Goal: Information Seeking & Learning: Learn about a topic

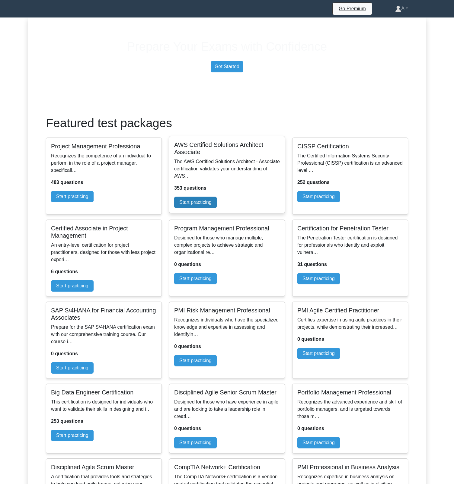
click at [217, 208] on link "Start practicing" at bounding box center [195, 202] width 43 height 11
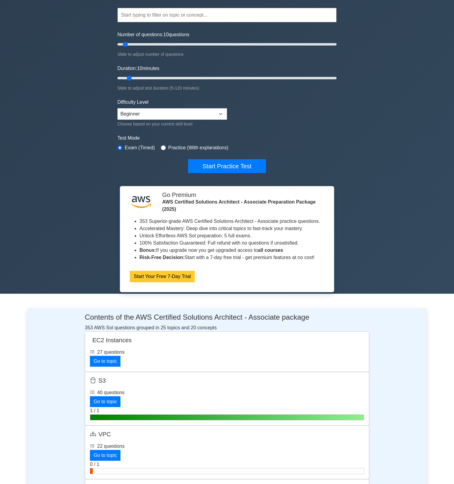
scroll to position [58, 0]
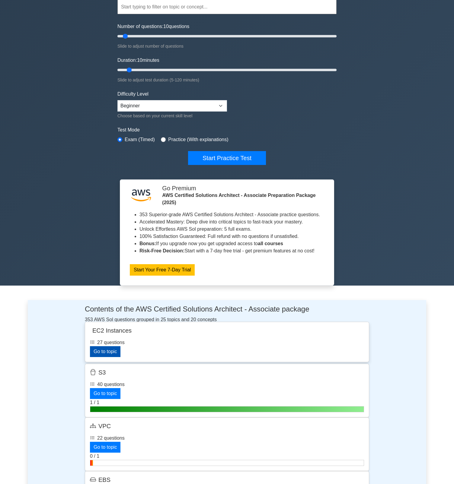
click at [120, 357] on link "Go to topic" at bounding box center [105, 351] width 30 height 11
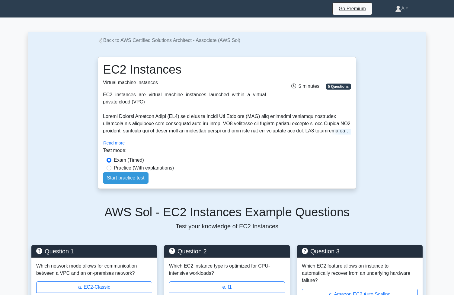
click at [263, 167] on div "Practice (With explanations)" at bounding box center [226, 167] width 241 height 7
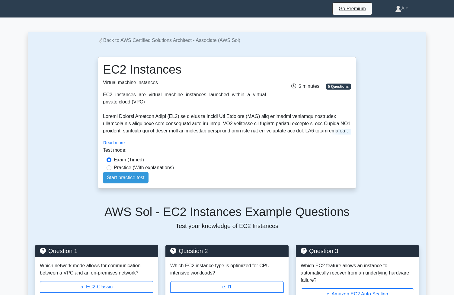
click at [123, 147] on button "Read more" at bounding box center [114, 142] width 22 height 7
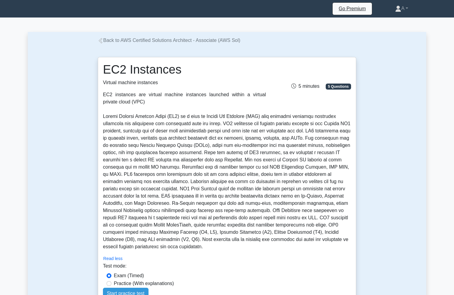
click at [119, 262] on button "Read less" at bounding box center [113, 258] width 20 height 7
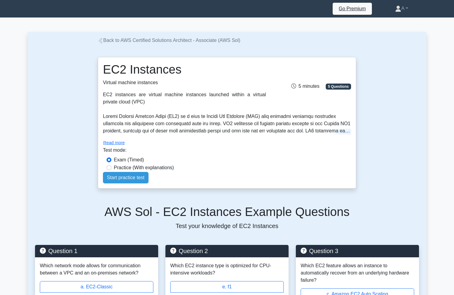
click at [207, 147] on div "Read more" at bounding box center [227, 130] width 248 height 34
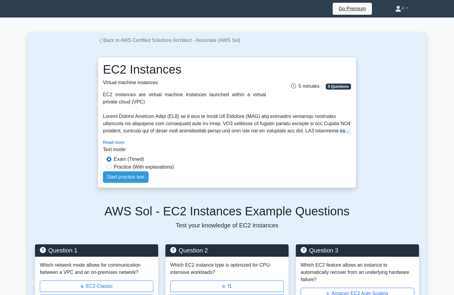
click at [122, 146] on button "Read more" at bounding box center [113, 142] width 21 height 7
click at [124, 146] on button "Read more" at bounding box center [113, 142] width 21 height 7
click at [184, 156] on div "Test mode:" at bounding box center [227, 151] width 248 height 10
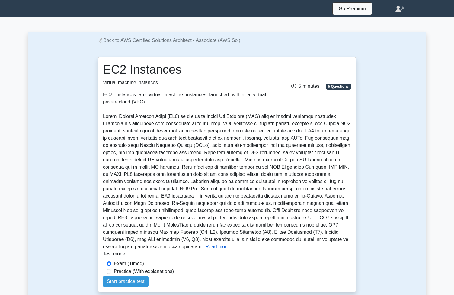
click at [205, 250] on button "Read more" at bounding box center [217, 246] width 24 height 7
click at [182, 233] on p at bounding box center [226, 181] width 247 height 135
click at [192, 229] on p at bounding box center [226, 181] width 247 height 135
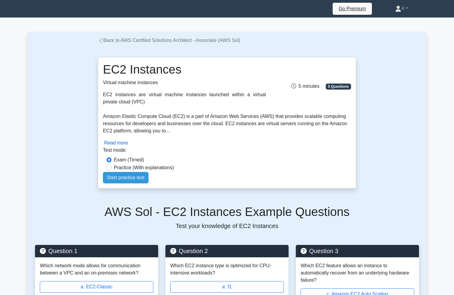
click at [127, 147] on button "Read more" at bounding box center [116, 142] width 24 height 7
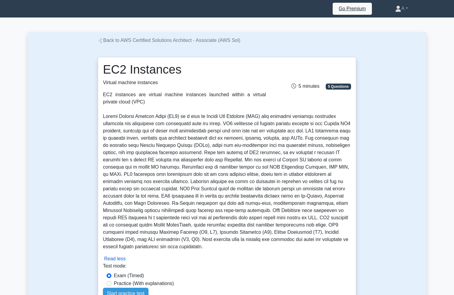
click at [122, 262] on button "Read less" at bounding box center [114, 258] width 21 height 7
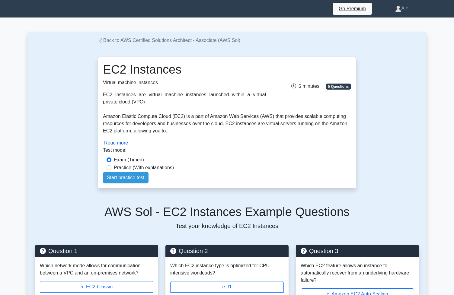
click at [126, 147] on button "Read more" at bounding box center [116, 142] width 24 height 7
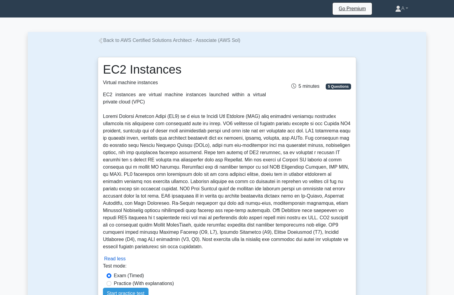
click at [122, 262] on button "Read less" at bounding box center [114, 258] width 21 height 7
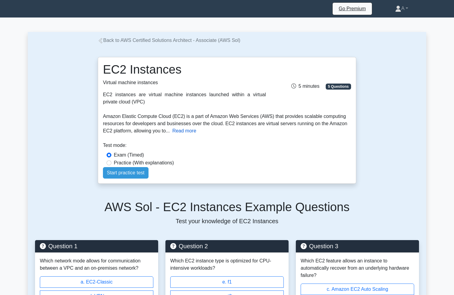
click at [196, 134] on button "Read more" at bounding box center [184, 130] width 24 height 7
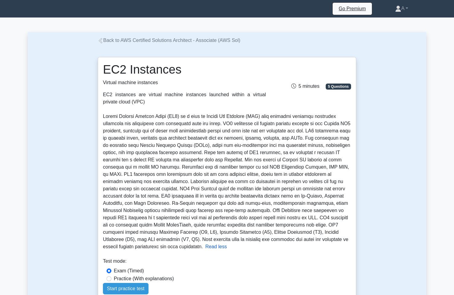
click at [205, 250] on button "Read less" at bounding box center [215, 246] width 21 height 7
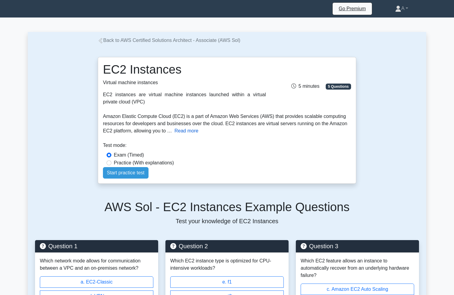
click at [198, 134] on button "Read more" at bounding box center [186, 130] width 24 height 7
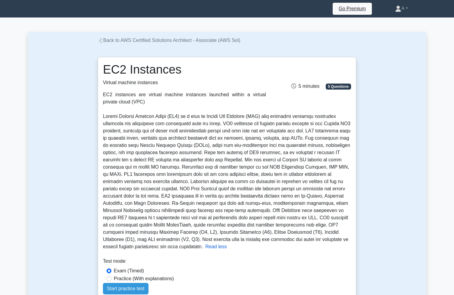
click at [205, 250] on button "Read less" at bounding box center [215, 246] width 21 height 7
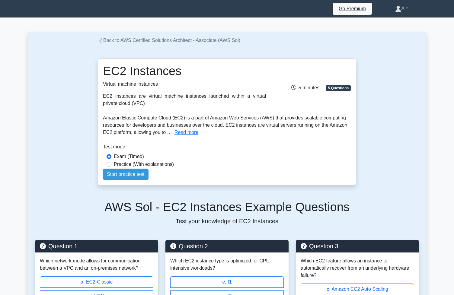
click at [96, 185] on div "EC2 Instances Virtual machine instances EC2 instances are virtual machine insta…" at bounding box center [226, 114] width 265 height 141
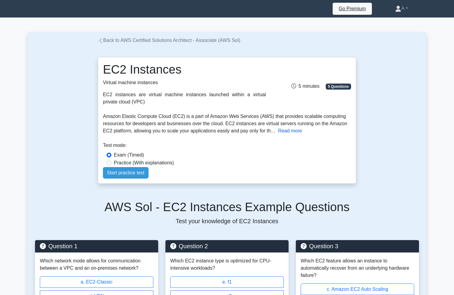
click at [302, 134] on button "Read more" at bounding box center [290, 130] width 24 height 7
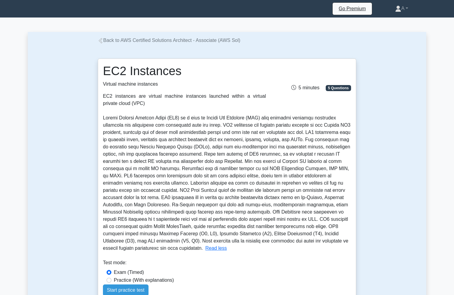
click at [170, 41] on link "Back to AWS Certified Solutions Architect - Associate (AWS Sol)" at bounding box center [169, 40] width 142 height 5
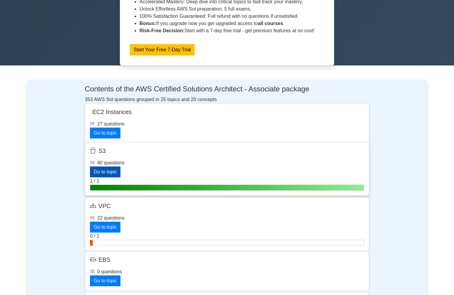
scroll to position [288, 0]
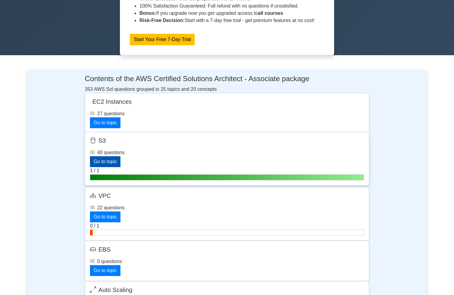
click at [120, 167] on link "Go to topic" at bounding box center [105, 161] width 30 height 11
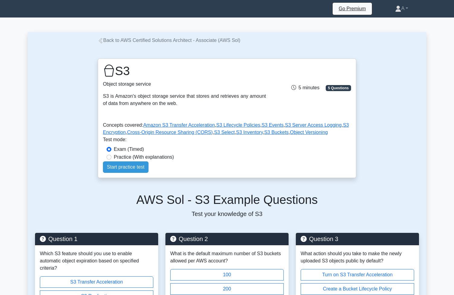
click at [85, 218] on p "Test your knowledge of S3" at bounding box center [227, 213] width 384 height 9
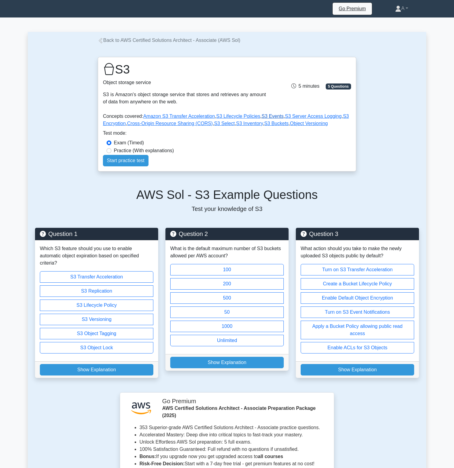
click at [280, 119] on link "S3 Events" at bounding box center [272, 116] width 22 height 5
click at [320, 119] on link "S3 Server Access Logging" at bounding box center [313, 116] width 57 height 5
click at [211, 119] on link "Amazon S3 Transfer Acceleration" at bounding box center [178, 116] width 71 height 5
click at [242, 119] on link "S3 Lifecycle Policies" at bounding box center [238, 116] width 44 height 5
click at [234, 126] on link "S3 Select" at bounding box center [224, 123] width 21 height 5
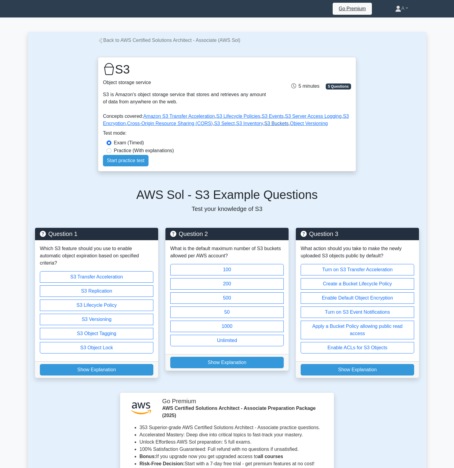
click at [288, 126] on link "S3 Buckets" at bounding box center [276, 123] width 24 height 5
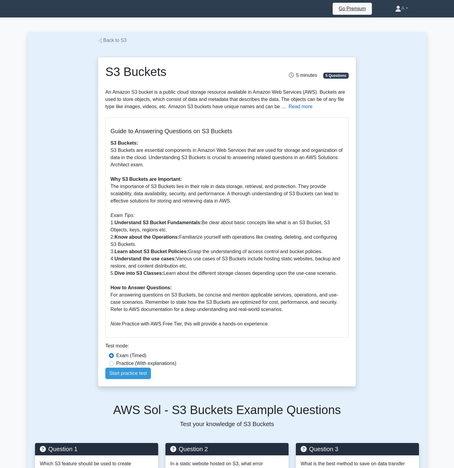
click at [312, 110] on button "Read more" at bounding box center [300, 106] width 24 height 7
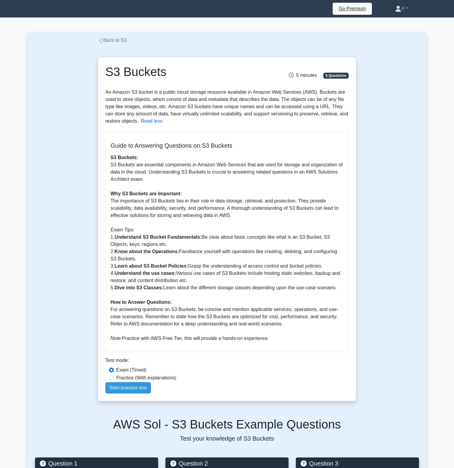
click at [162, 125] on button "Read less" at bounding box center [151, 121] width 21 height 7
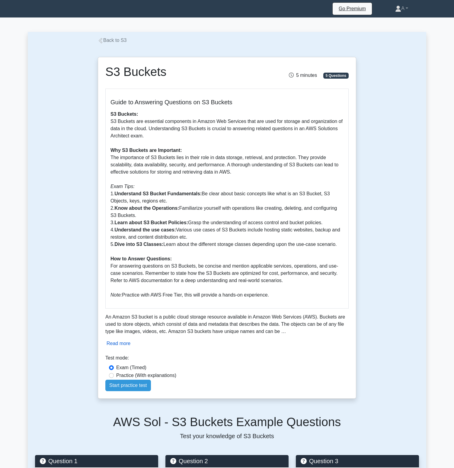
click at [124, 347] on button "Read more" at bounding box center [118, 343] width 24 height 7
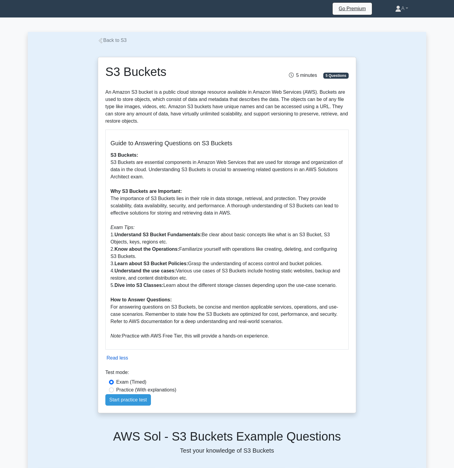
click at [125, 362] on button "Read less" at bounding box center [116, 358] width 21 height 7
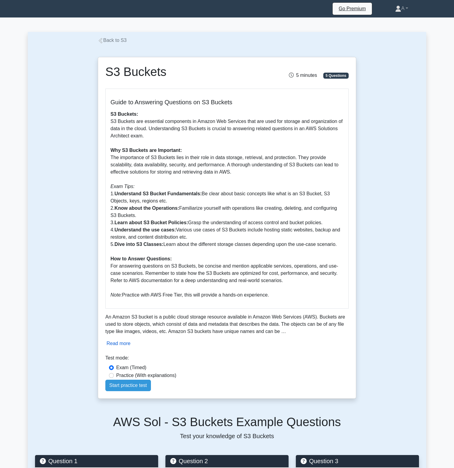
click at [129, 347] on button "Read more" at bounding box center [118, 343] width 24 height 7
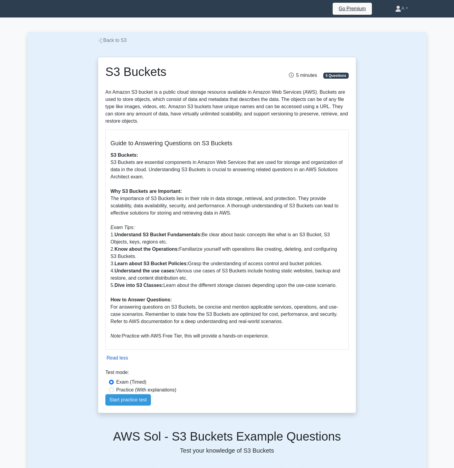
click at [121, 362] on button "Read less" at bounding box center [116, 358] width 21 height 7
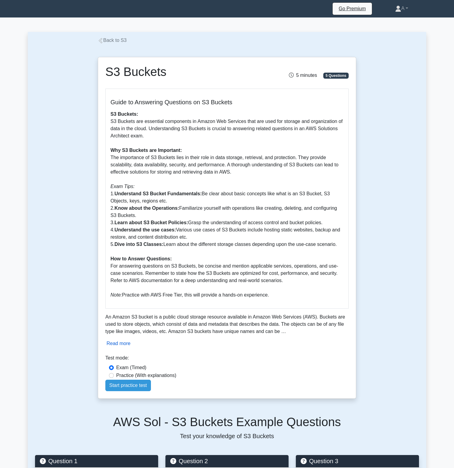
click at [128, 347] on button "Read more" at bounding box center [118, 343] width 24 height 7
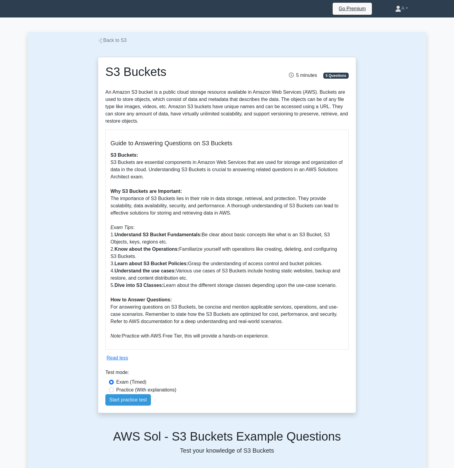
click at [185, 300] on p "S3 Buckets: S3 Buckets are essential components in Amazon Web Services that are…" at bounding box center [226, 246] width 233 height 188
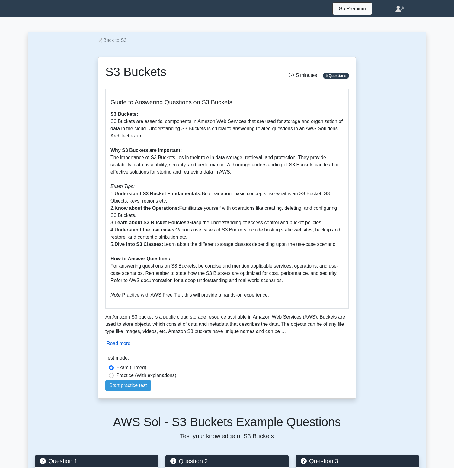
click at [129, 347] on button "Read more" at bounding box center [118, 343] width 24 height 7
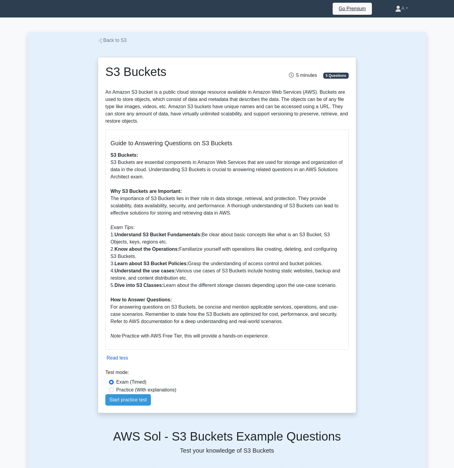
click at [125, 362] on button "Read less" at bounding box center [116, 358] width 21 height 7
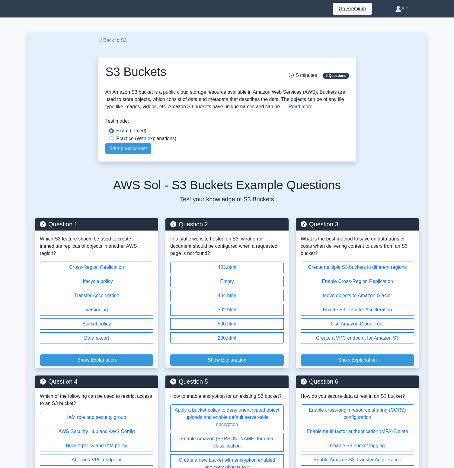
click at [312, 110] on button "Read more" at bounding box center [300, 106] width 24 height 7
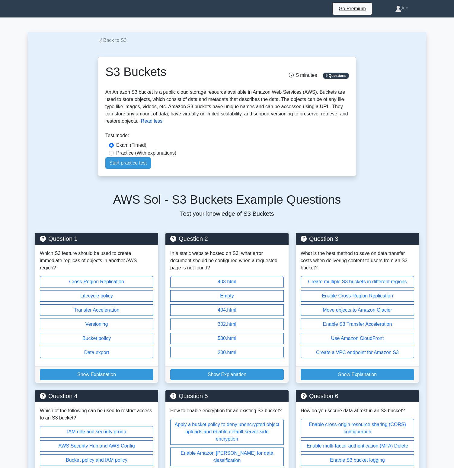
click at [162, 125] on button "Read less" at bounding box center [151, 121] width 21 height 7
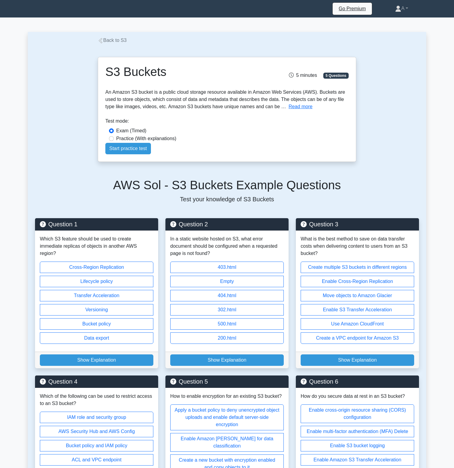
click at [321, 134] on div "Exam (Timed)" at bounding box center [227, 130] width 236 height 7
click at [312, 110] on button "Read more" at bounding box center [300, 106] width 24 height 7
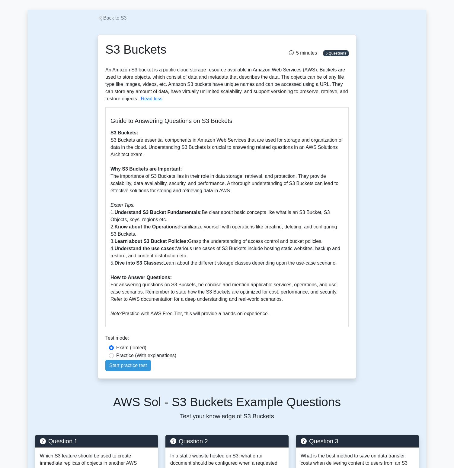
scroll to position [34, 0]
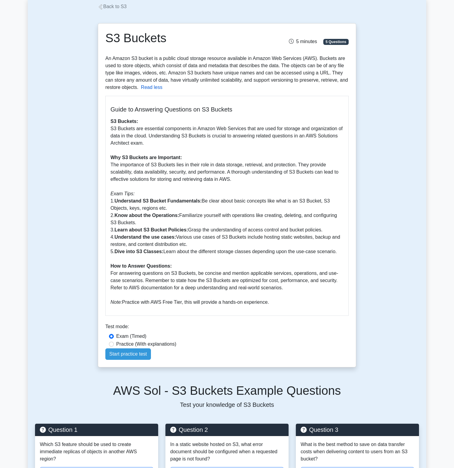
click at [162, 91] on button "Read less" at bounding box center [151, 87] width 21 height 7
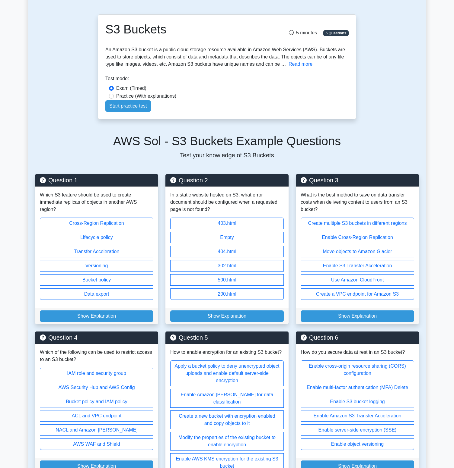
scroll to position [0, 0]
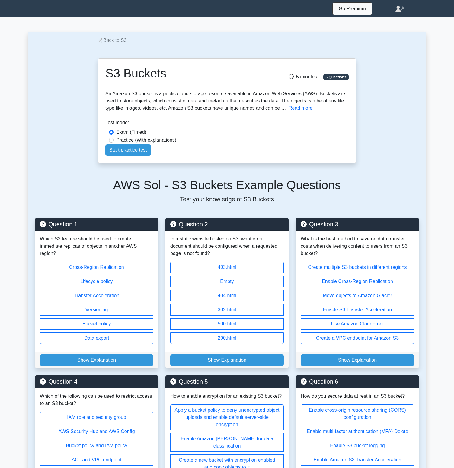
click at [116, 40] on link "Back to S3" at bounding box center [112, 40] width 29 height 5
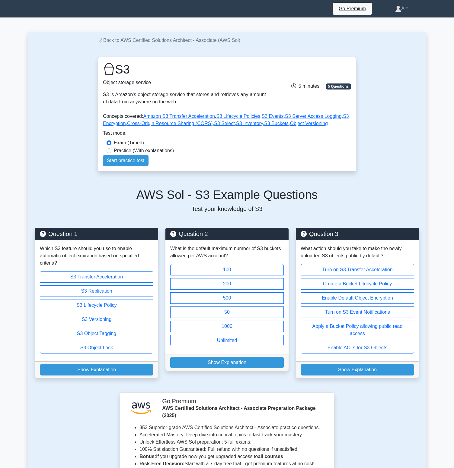
click at [270, 106] on div "S3 Object storage service S3 is Amazon's object storage service that stores and…" at bounding box center [226, 83] width 255 height 43
click at [288, 126] on link "S3 Buckets" at bounding box center [276, 123] width 24 height 5
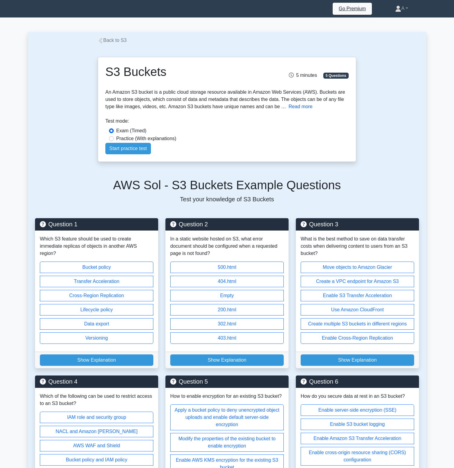
click at [312, 110] on button "Read more" at bounding box center [300, 106] width 24 height 7
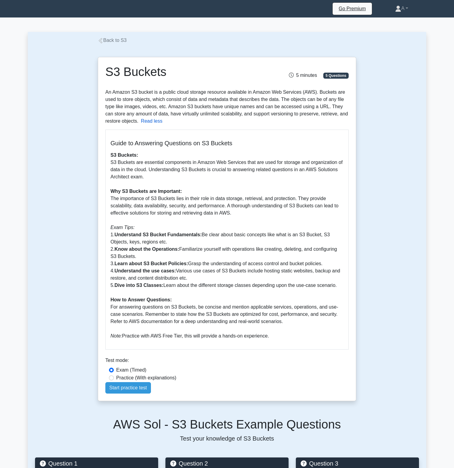
click at [162, 125] on button "Read less" at bounding box center [151, 121] width 21 height 7
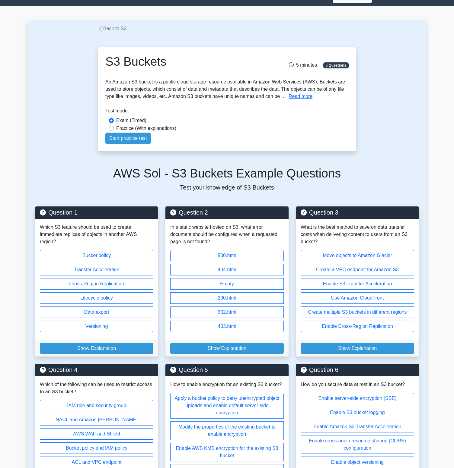
scroll to position [7, 0]
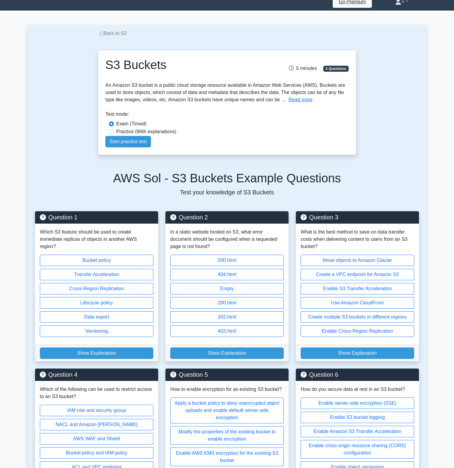
click at [300, 152] on div "S3 Buckets 5 minutes 5 Questions An Amazon S3 bucket is a public cloud storage …" at bounding box center [226, 103] width 253 height 100
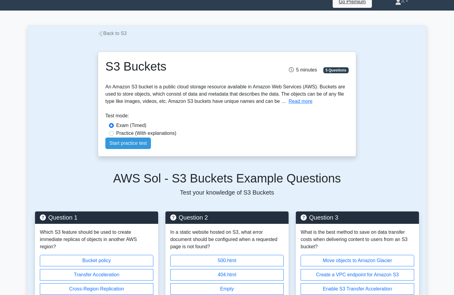
click at [64, 157] on div "S3 Buckets 5 minutes 5 Questions Read more 1." at bounding box center [227, 96] width 398 height 119
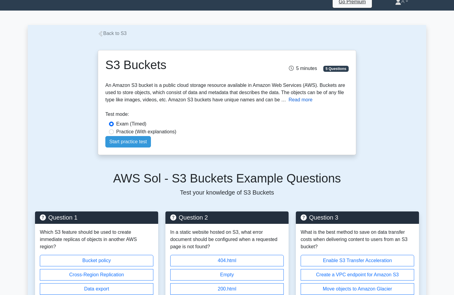
click at [312, 103] on button "Read more" at bounding box center [300, 99] width 24 height 7
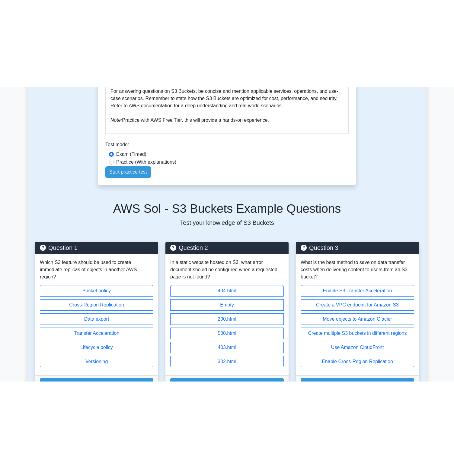
scroll to position [246, 0]
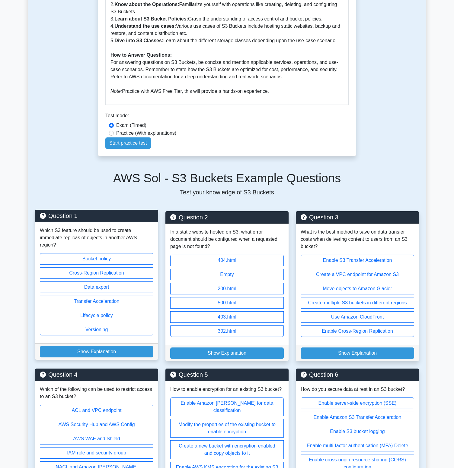
click at [135, 265] on label "Bucket policy" at bounding box center [96, 258] width 113 height 11
click at [44, 298] on input "Bucket policy" at bounding box center [42, 296] width 4 height 4
radio input "true"
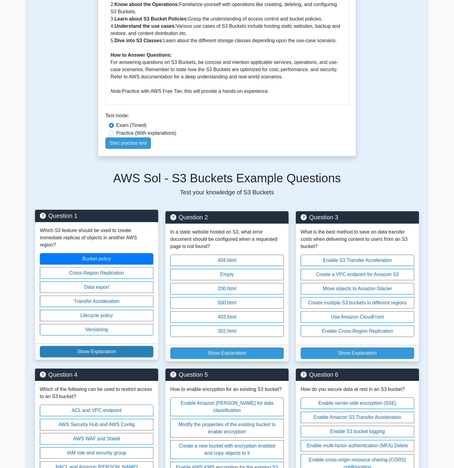
click at [121, 310] on button "Show Explanation" at bounding box center [96, 351] width 113 height 11
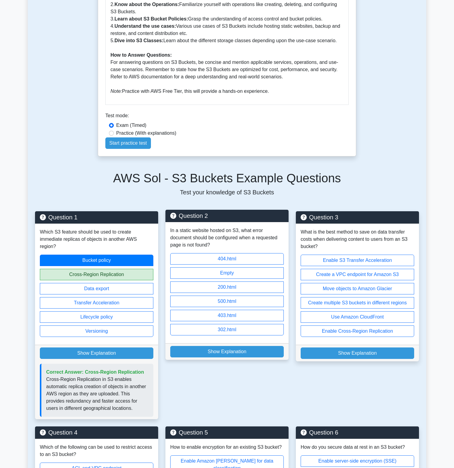
click at [243, 265] on label "404.html" at bounding box center [226, 258] width 113 height 11
click at [174, 298] on input "404.html" at bounding box center [172, 296] width 4 height 4
radio input "true"
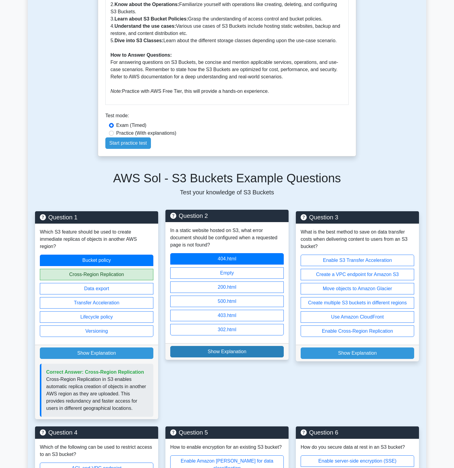
click at [238, 310] on button "Show Explanation" at bounding box center [226, 351] width 113 height 11
